Goal: Transaction & Acquisition: Purchase product/service

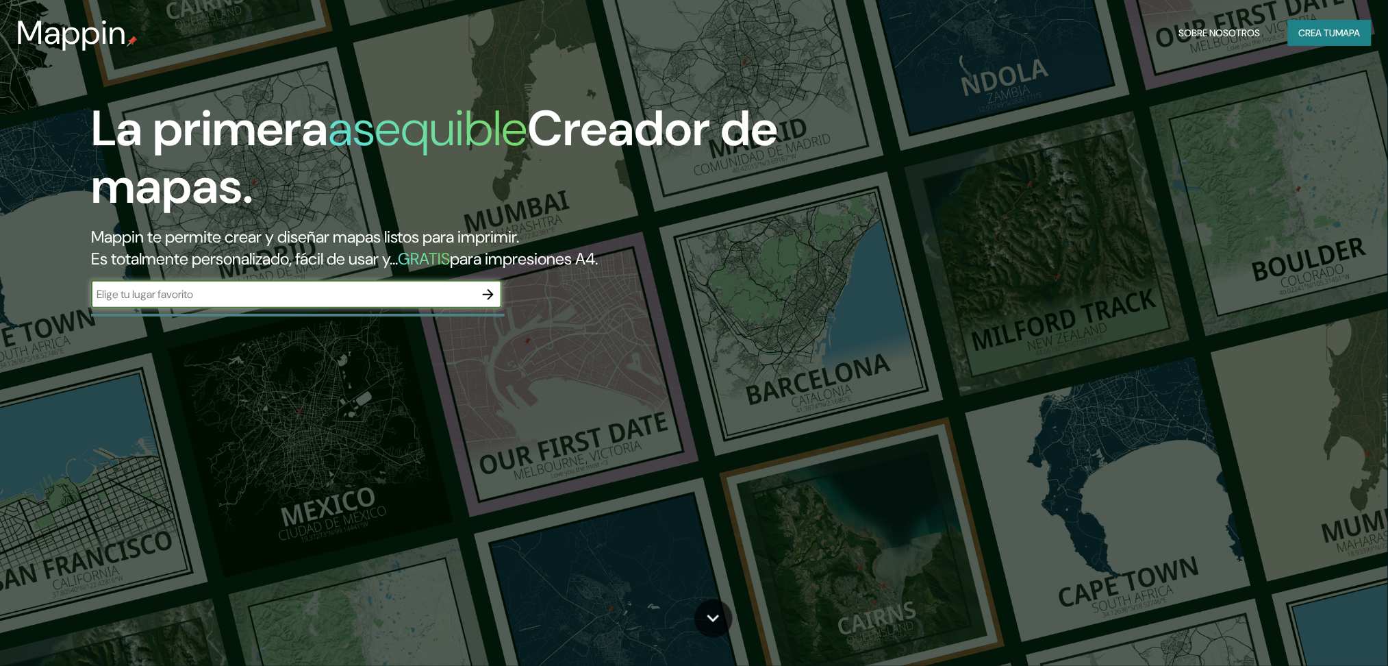
click at [499, 296] on button "button" at bounding box center [488, 294] width 27 height 27
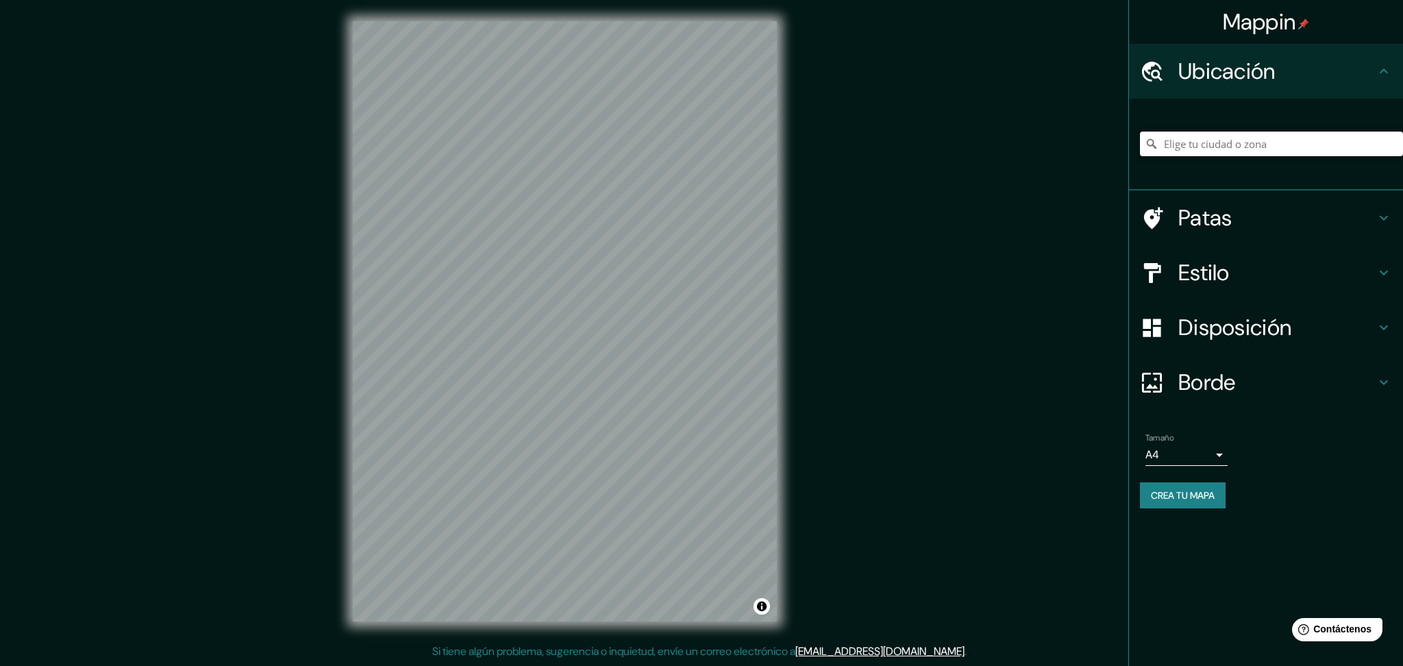
click at [1206, 144] on input "Elige tu ciudad o zona" at bounding box center [1271, 144] width 263 height 25
type input "[GEOGRAPHIC_DATA], [GEOGRAPHIC_DATA], [GEOGRAPHIC_DATA]"
click at [1240, 376] on h4 "Borde" at bounding box center [1276, 382] width 197 height 27
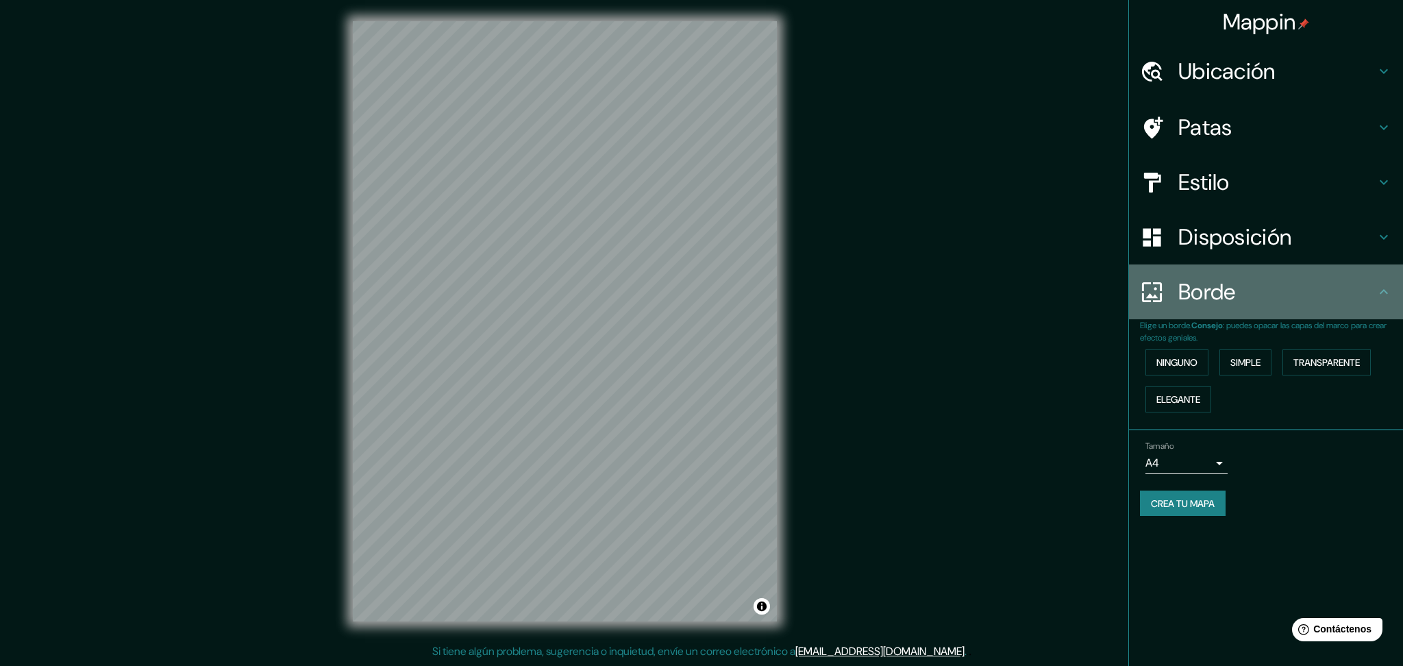
drag, startPoint x: 1284, startPoint y: 282, endPoint x: 1289, endPoint y: 276, distance: 7.8
click at [1286, 279] on h4 "Borde" at bounding box center [1276, 291] width 197 height 27
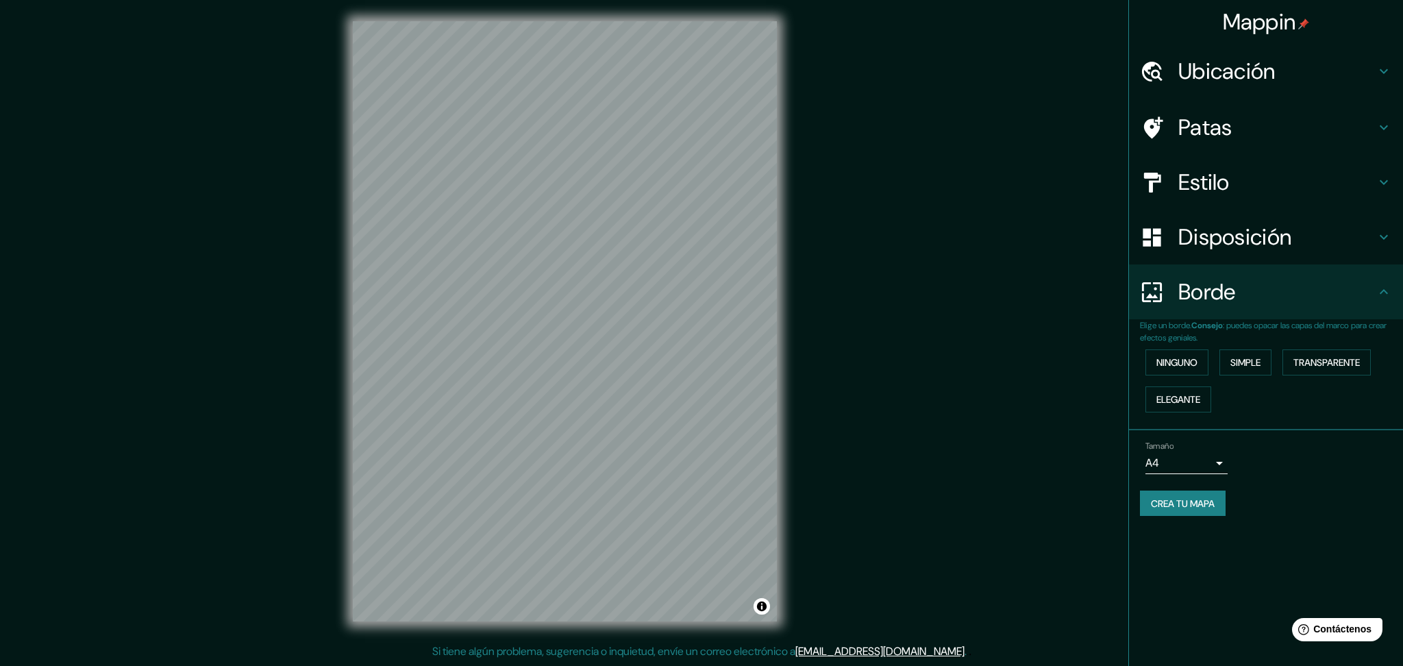
click at [1310, 231] on h4 "Disposición" at bounding box center [1276, 236] width 197 height 27
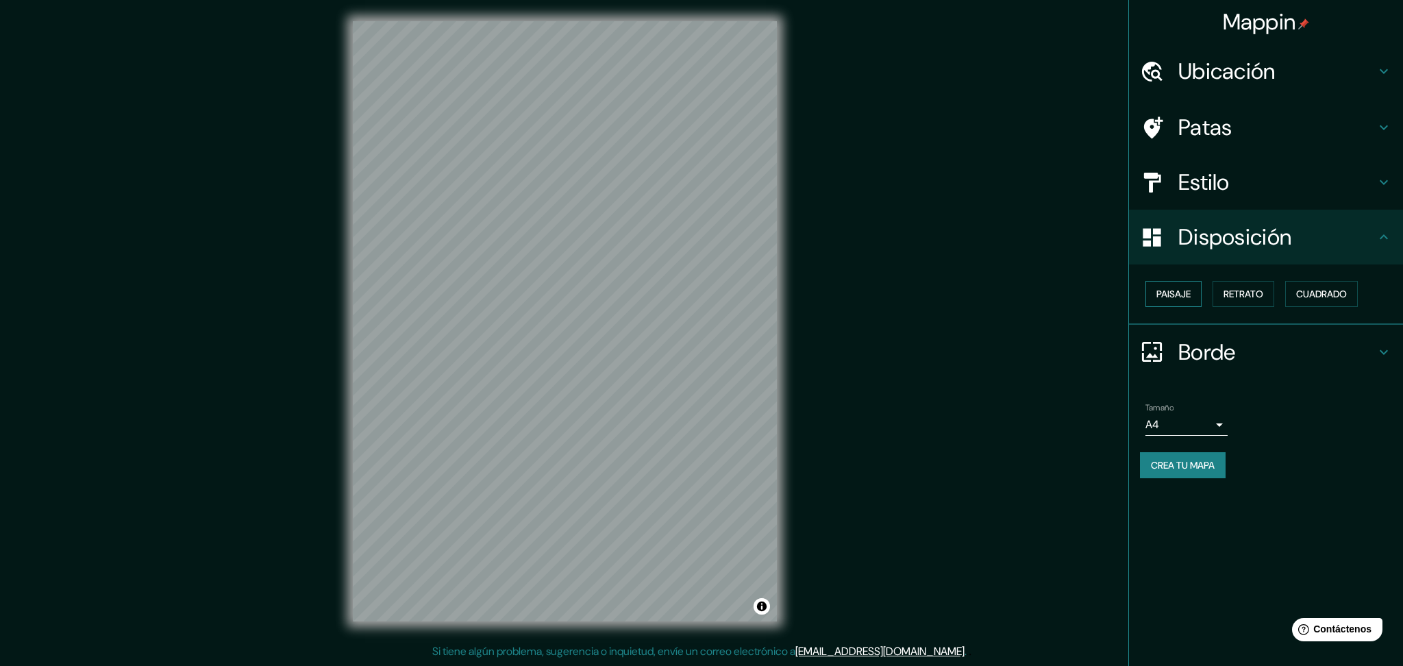
click at [1186, 290] on font "Paisaje" at bounding box center [1173, 294] width 34 height 12
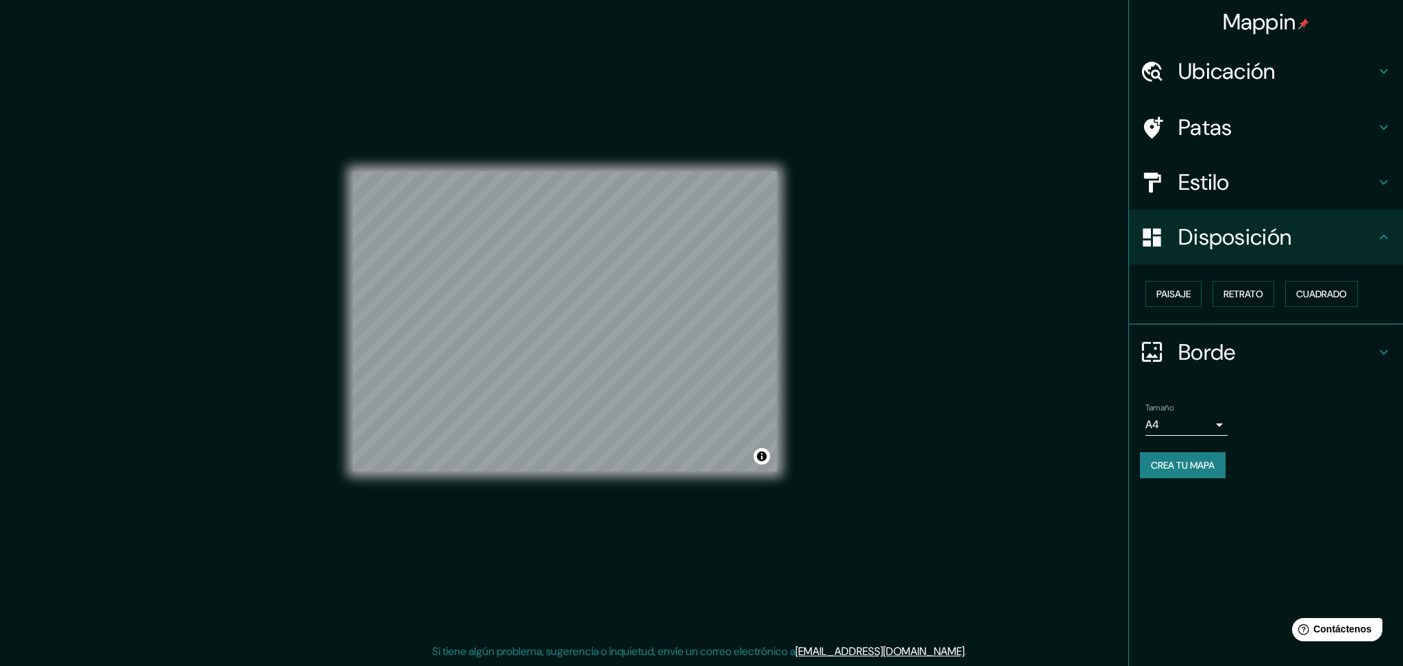
click at [1249, 155] on div "Estilo" at bounding box center [1266, 182] width 274 height 55
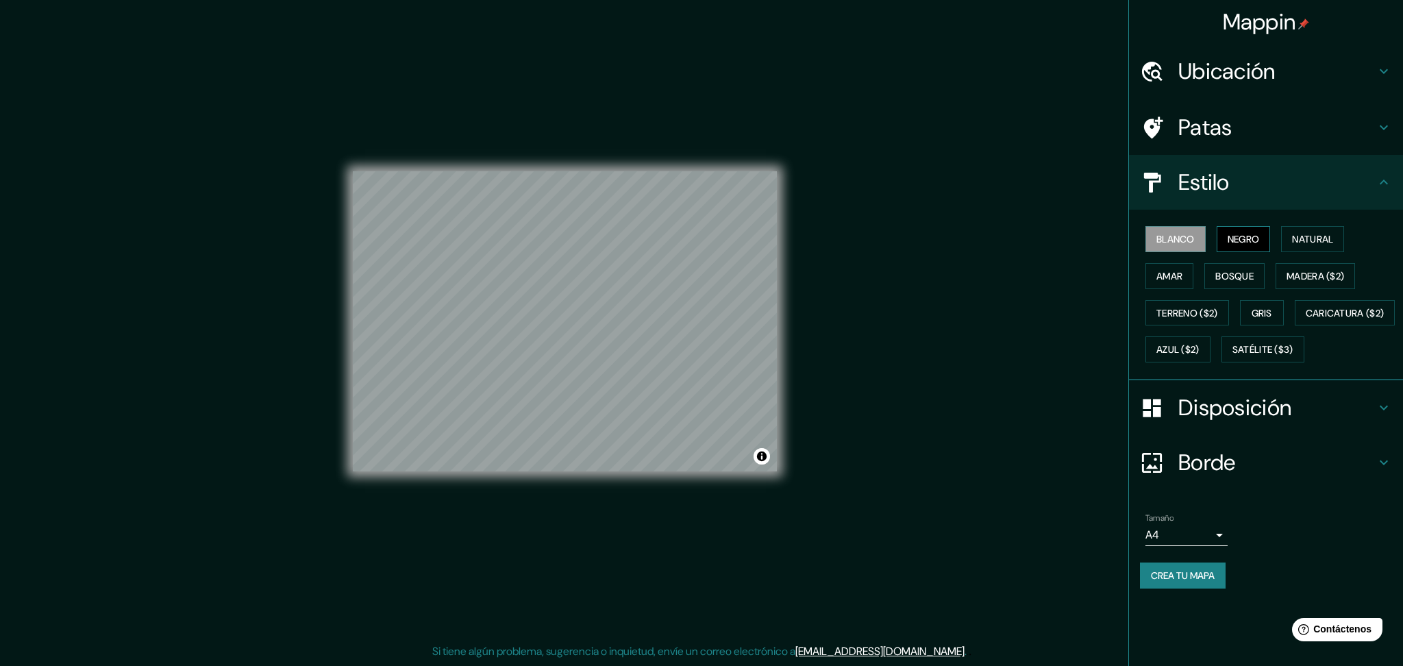
click at [1247, 239] on font "Negro" at bounding box center [1243, 239] width 32 height 12
click at [1175, 245] on font "Blanco" at bounding box center [1175, 239] width 38 height 18
click at [1228, 435] on div "Disposición" at bounding box center [1266, 407] width 274 height 55
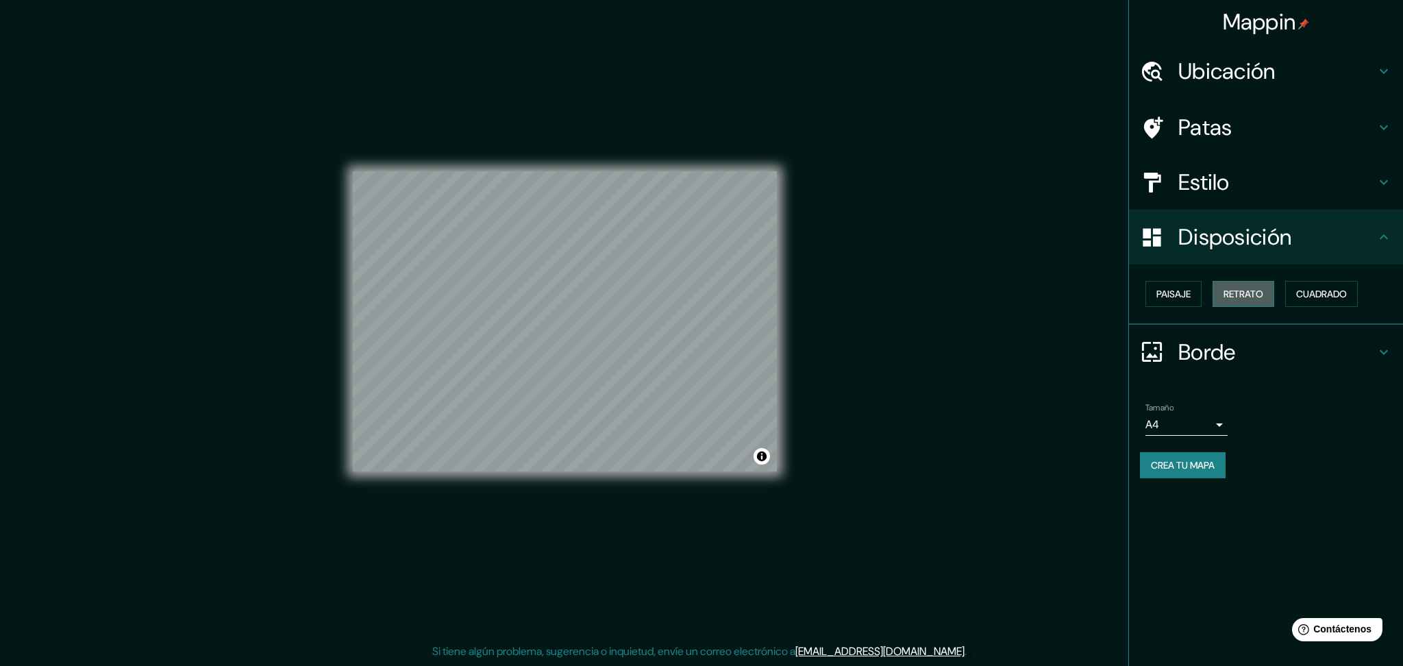
click at [1243, 290] on font "Retrato" at bounding box center [1243, 294] width 40 height 12
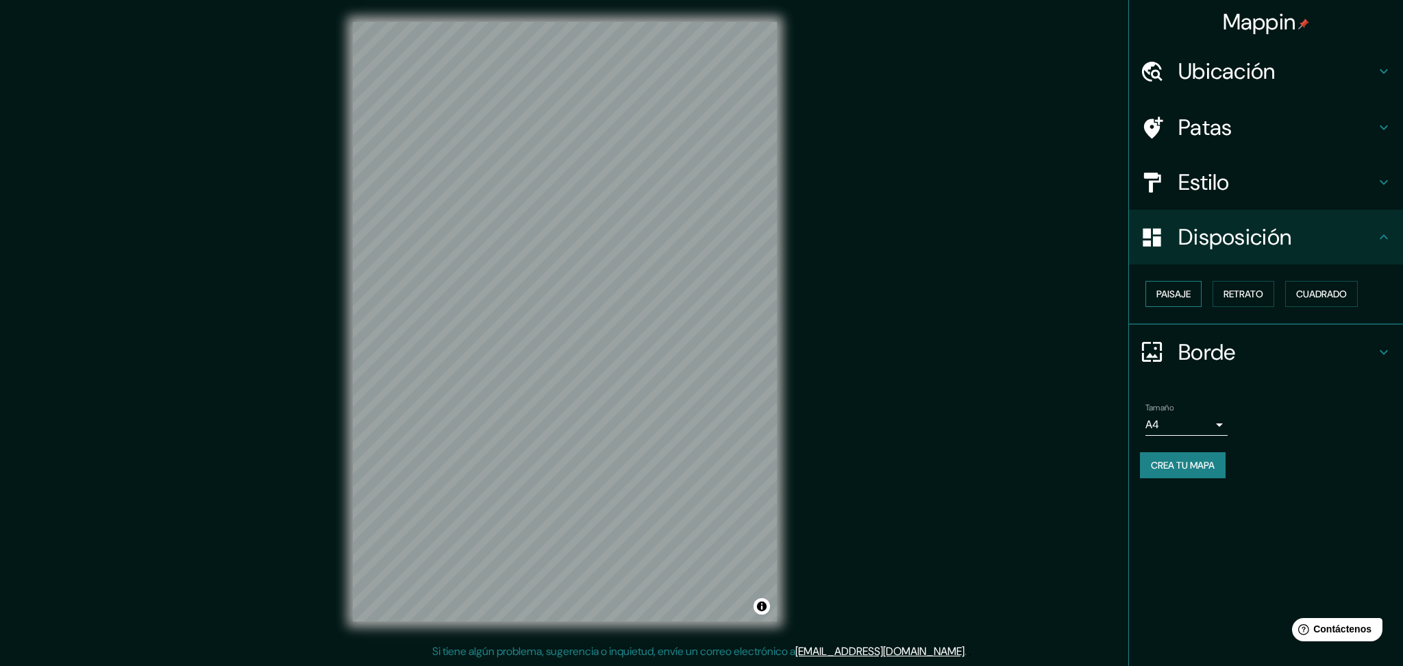
click at [1165, 288] on font "Paisaje" at bounding box center [1173, 294] width 34 height 12
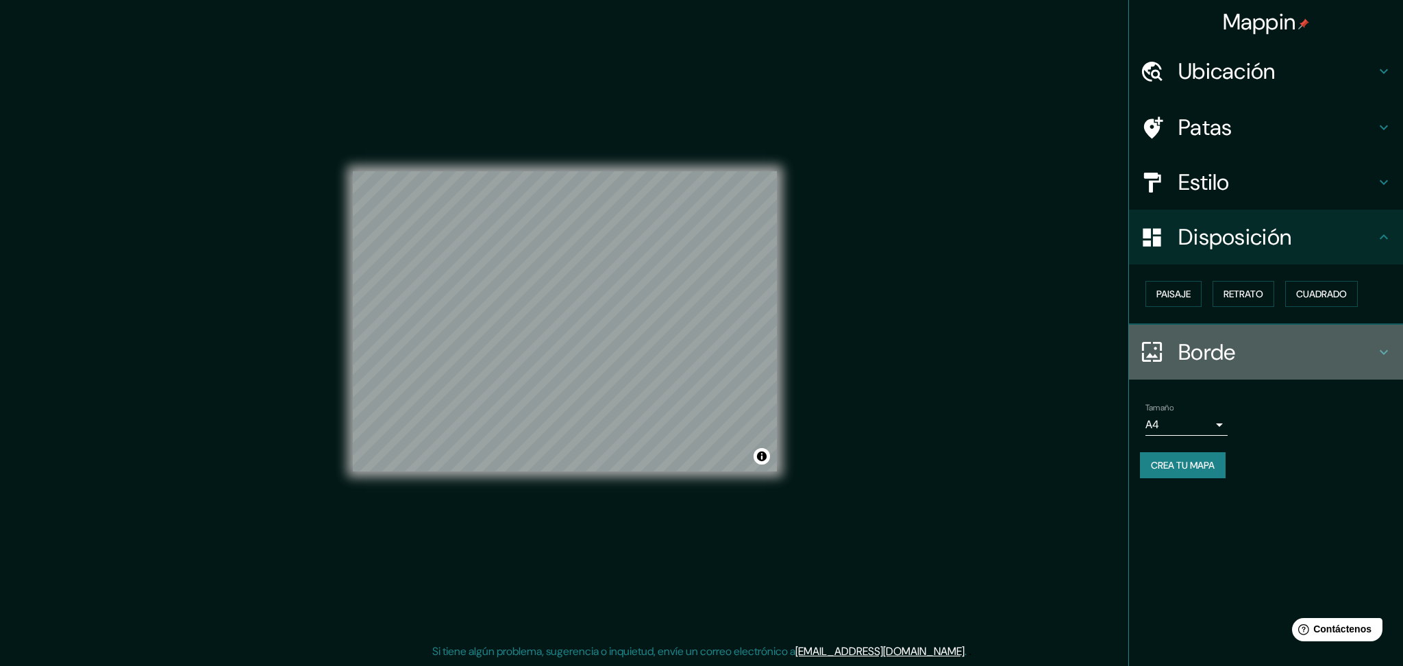
click at [1234, 358] on font "Borde" at bounding box center [1207, 352] width 58 height 29
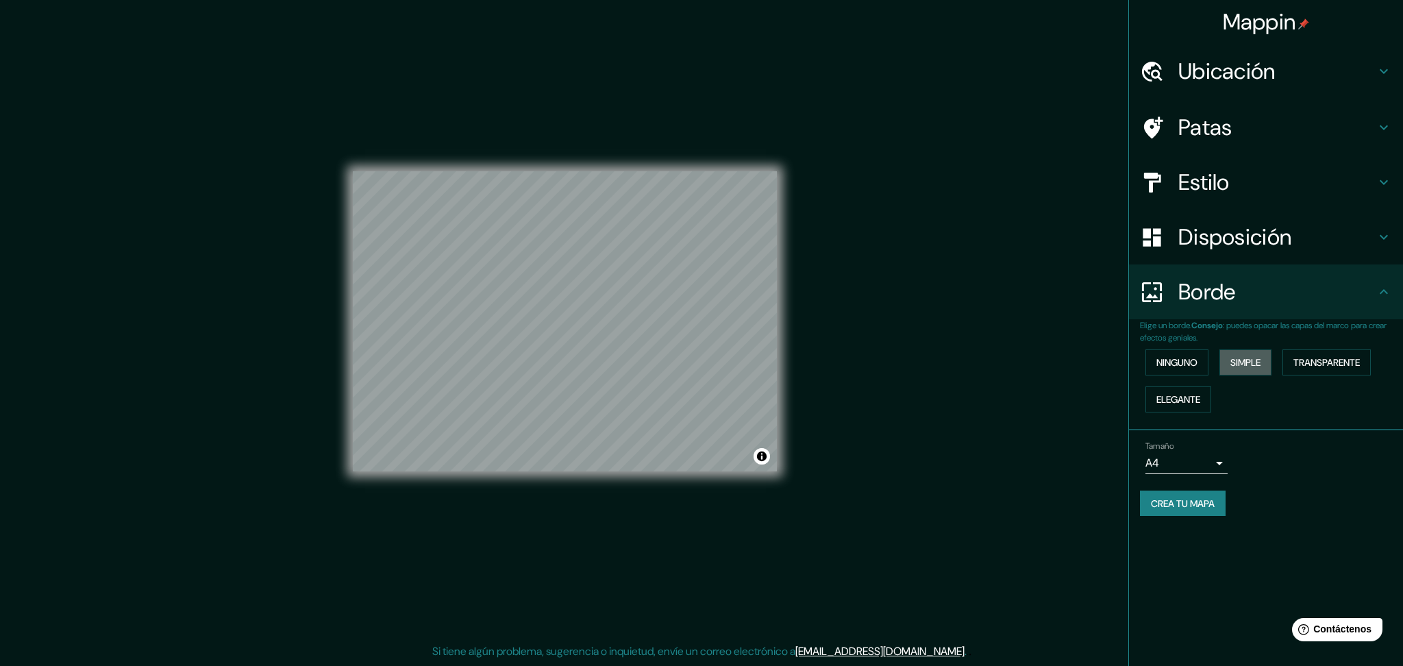
click at [1243, 358] on font "Simple" at bounding box center [1245, 362] width 30 height 12
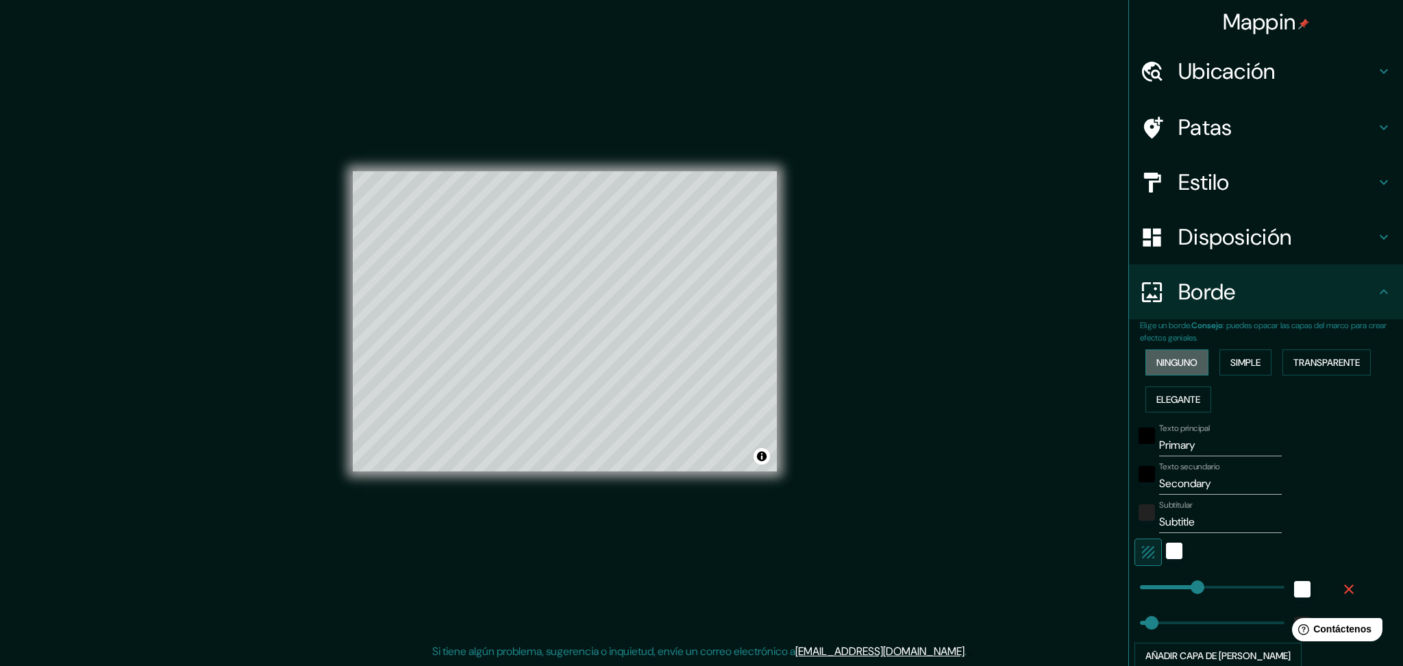
click at [1174, 361] on font "Ninguno" at bounding box center [1176, 362] width 41 height 12
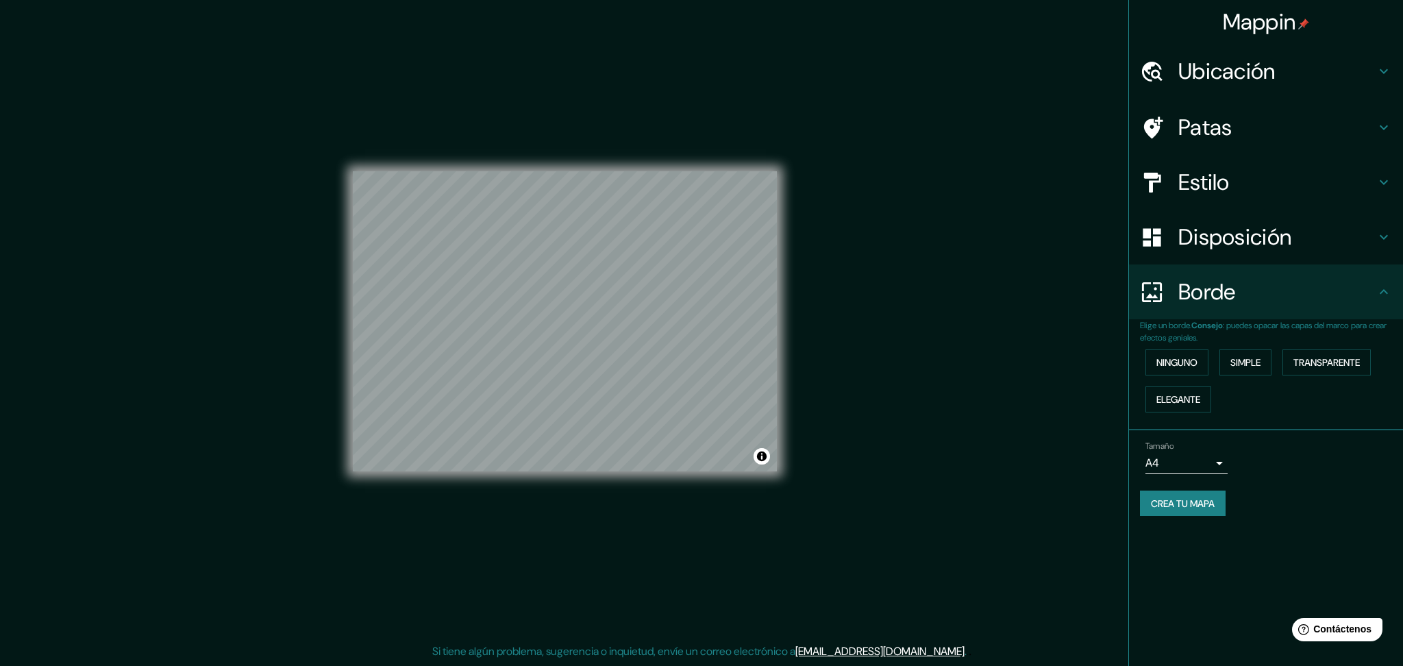
click at [1263, 189] on h4 "Estilo" at bounding box center [1276, 182] width 197 height 27
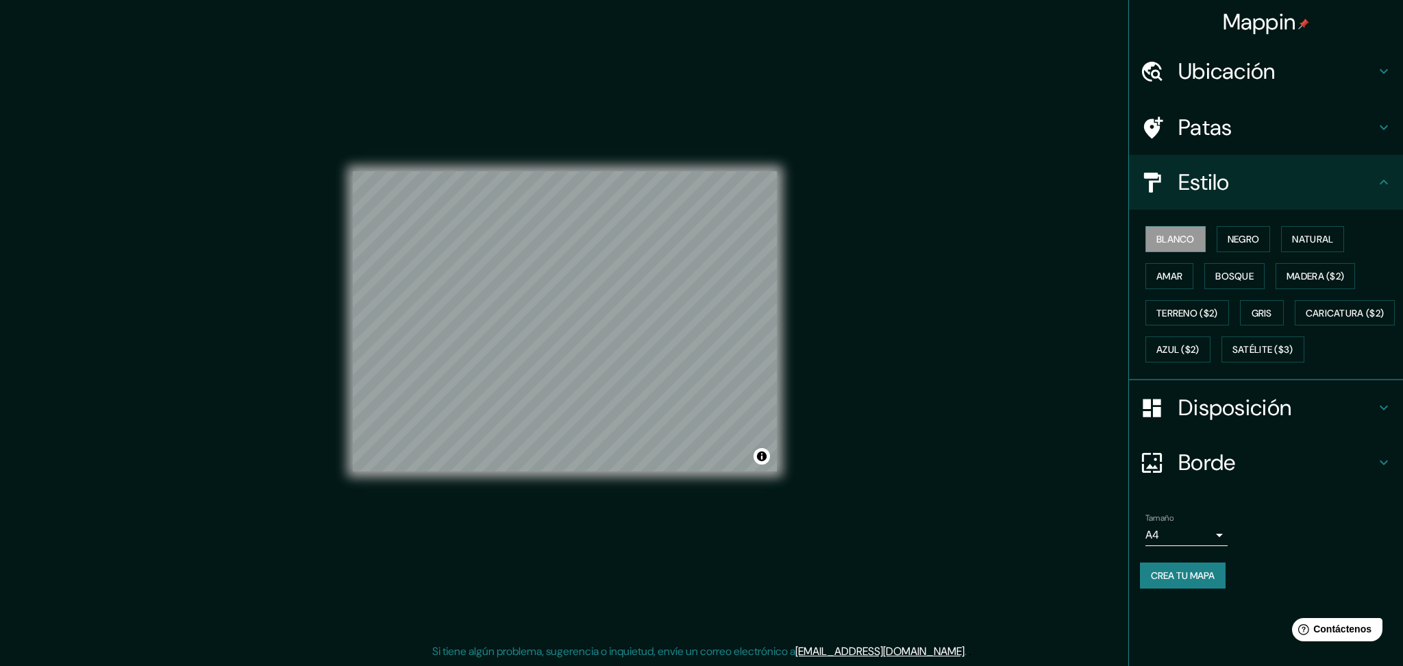
click at [1282, 152] on div "Patas" at bounding box center [1266, 127] width 274 height 55
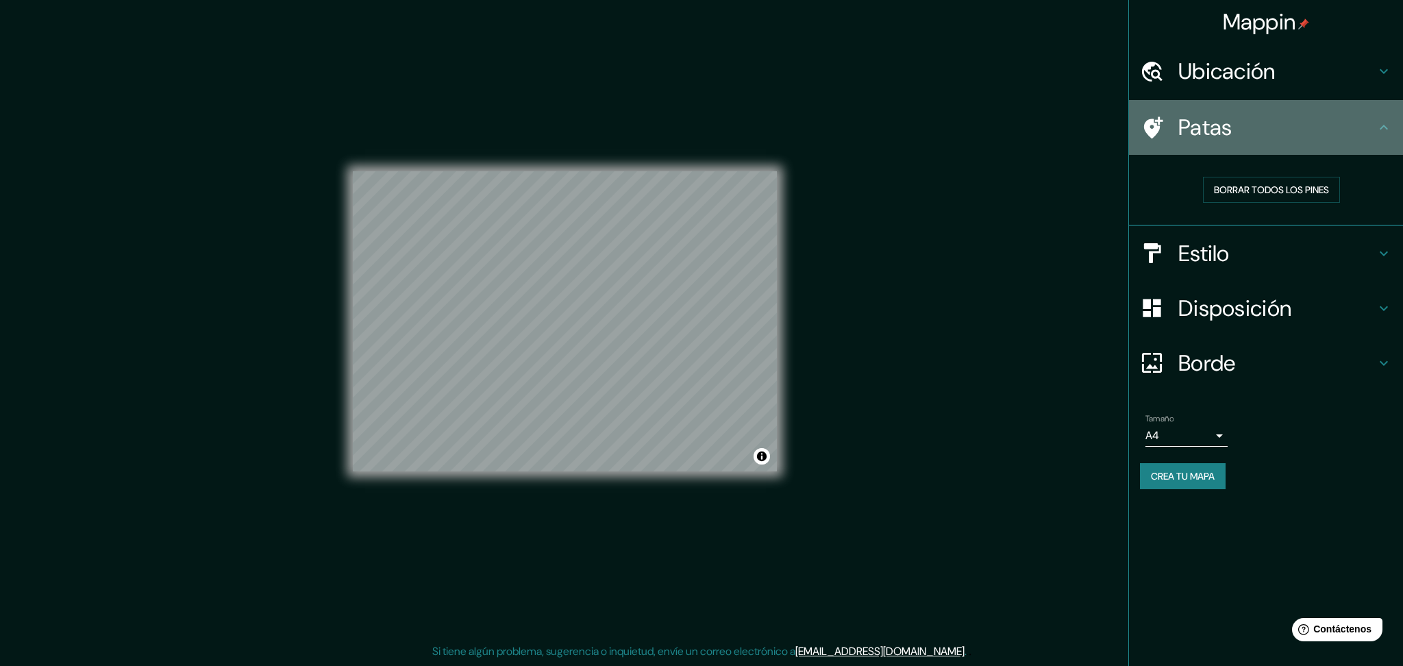
click at [1295, 136] on h4 "Patas" at bounding box center [1276, 127] width 197 height 27
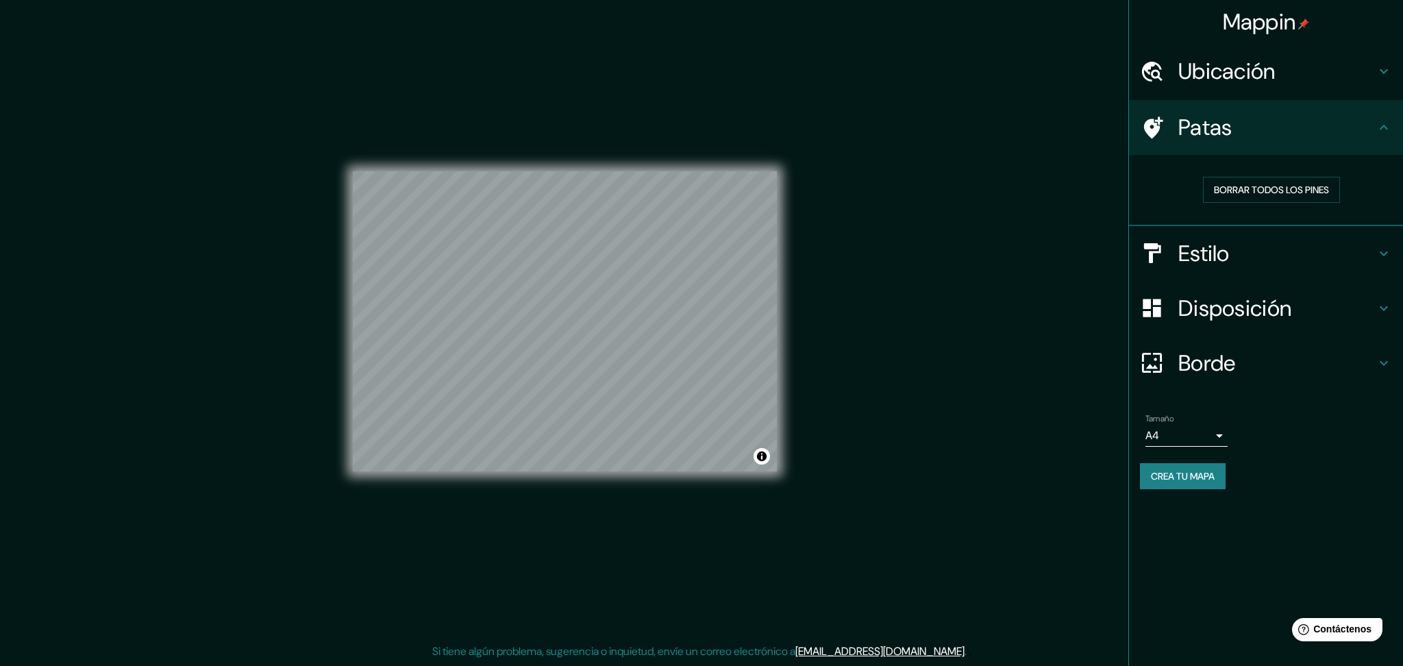
click at [1319, 82] on h4 "Ubicación" at bounding box center [1276, 71] width 197 height 27
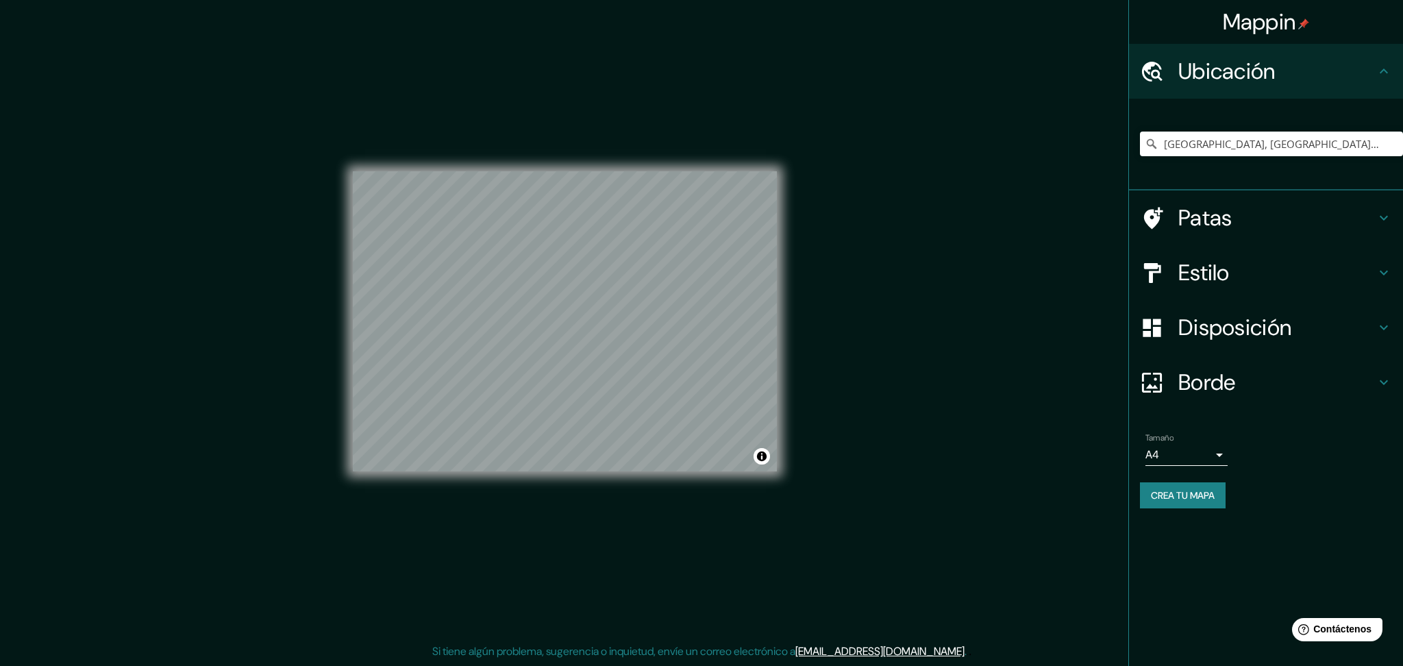
click at [1319, 82] on h4 "Ubicación" at bounding box center [1276, 71] width 197 height 27
click at [1263, 577] on div "Mappin Ubicación [GEOGRAPHIC_DATA], [GEOGRAPHIC_DATA], [GEOGRAPHIC_DATA] [GEOGR…" at bounding box center [1265, 333] width 275 height 666
